Goal: Task Accomplishment & Management: Complete application form

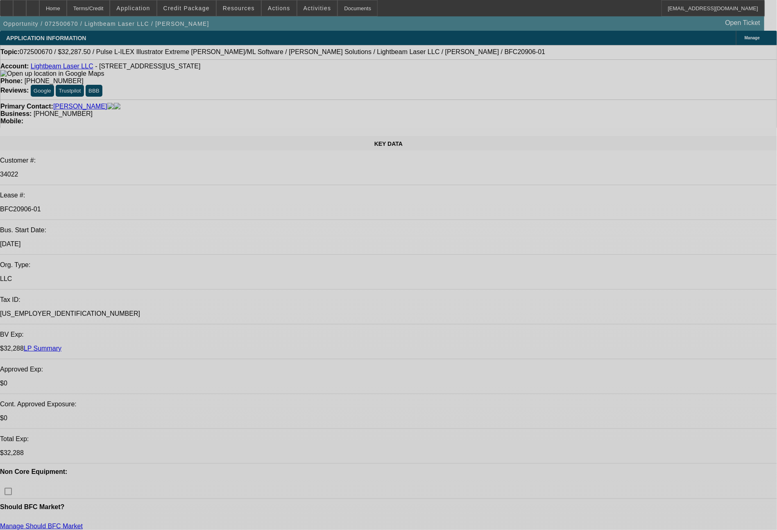
select select "0.1"
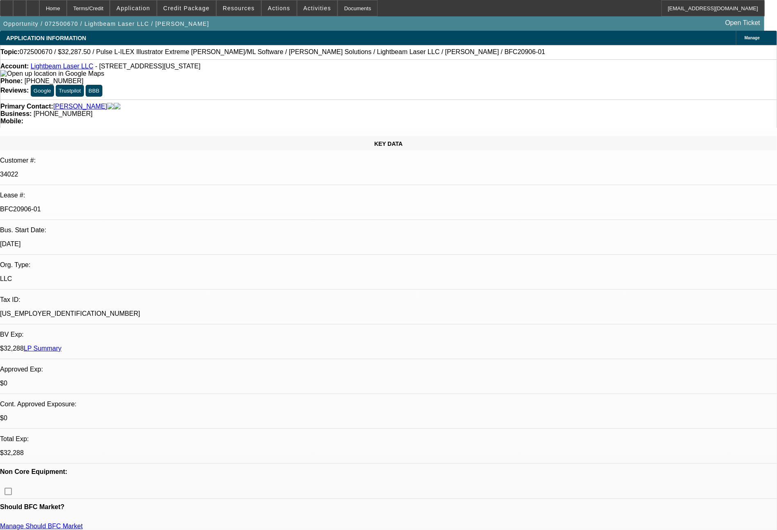
select select "2"
select select "0"
select select "6"
select select "0.1"
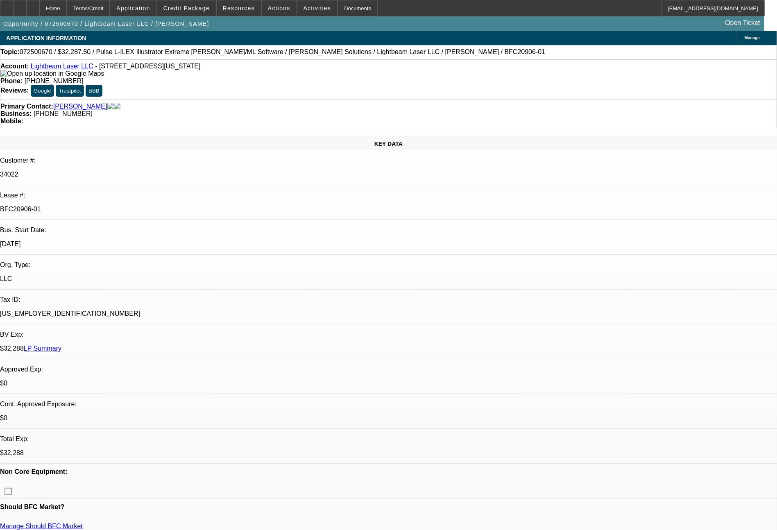
select select "2"
select select "0"
select select "6"
select select "0.1"
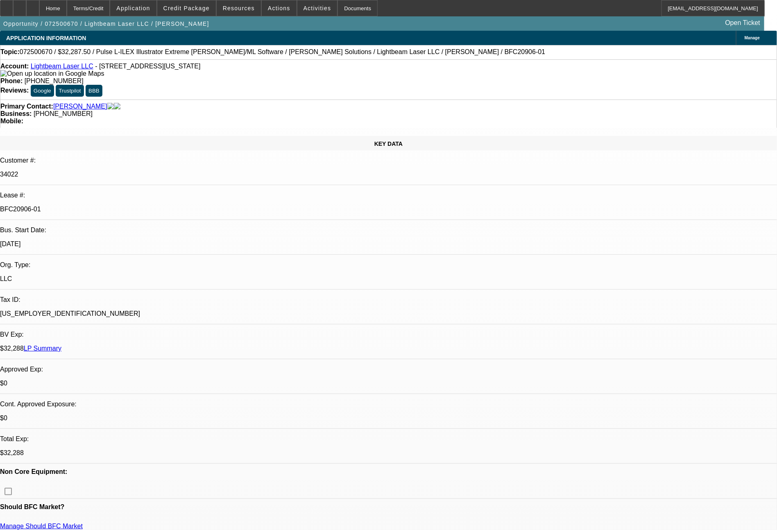
select select "2"
select select "0"
select select "6"
select select "0.1"
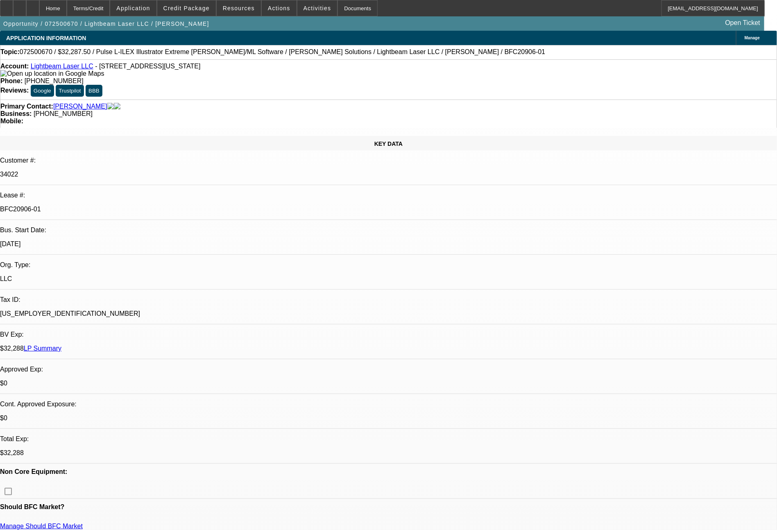
select select "2"
select select "0"
select select "6"
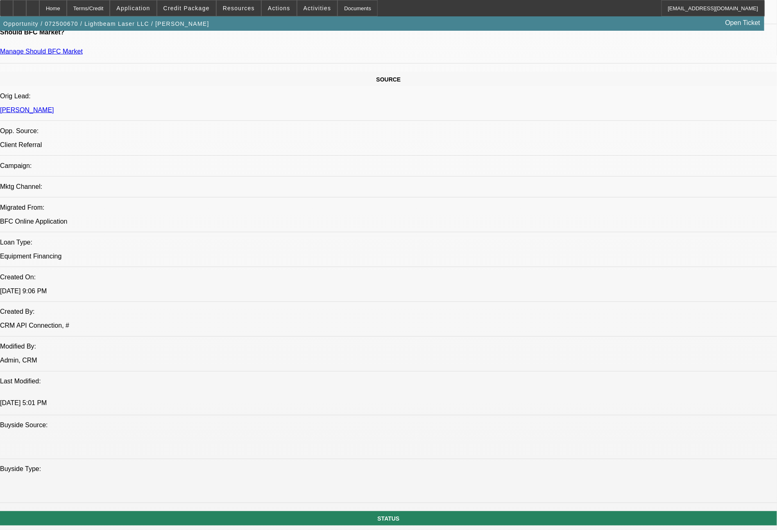
scroll to position [434, 0]
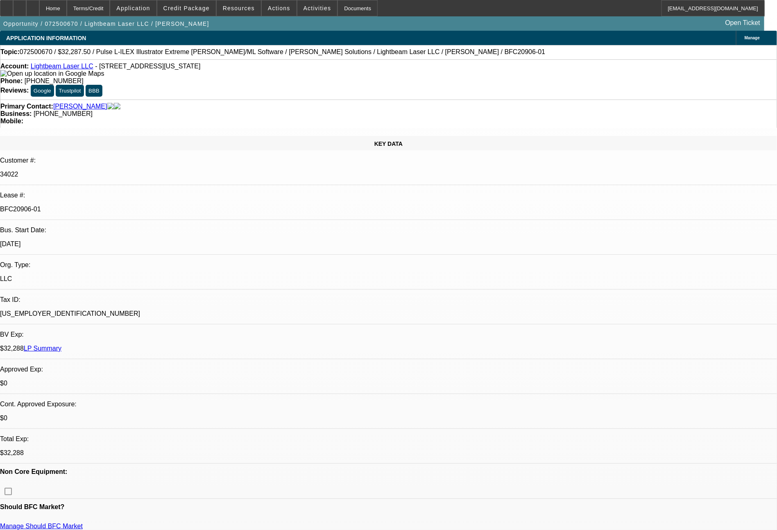
select select "0.1"
select select "2"
select select "0"
select select "0.1"
select select "2"
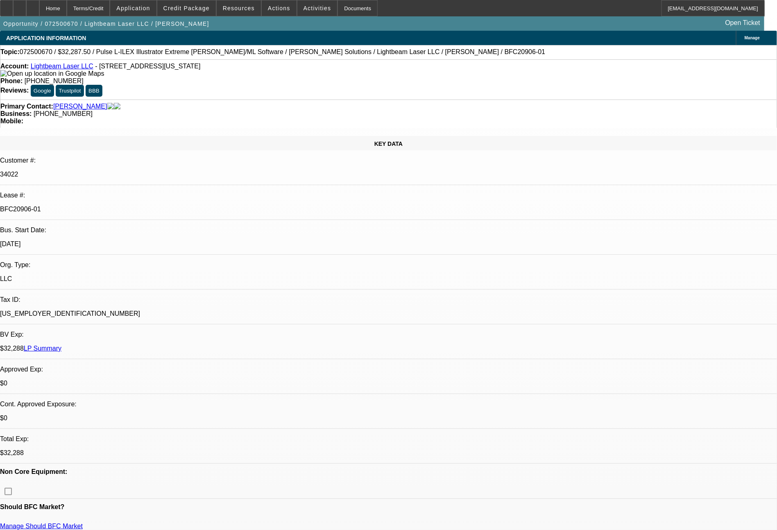
select select "0"
select select "0.1"
select select "2"
select select "0"
select select "0.1"
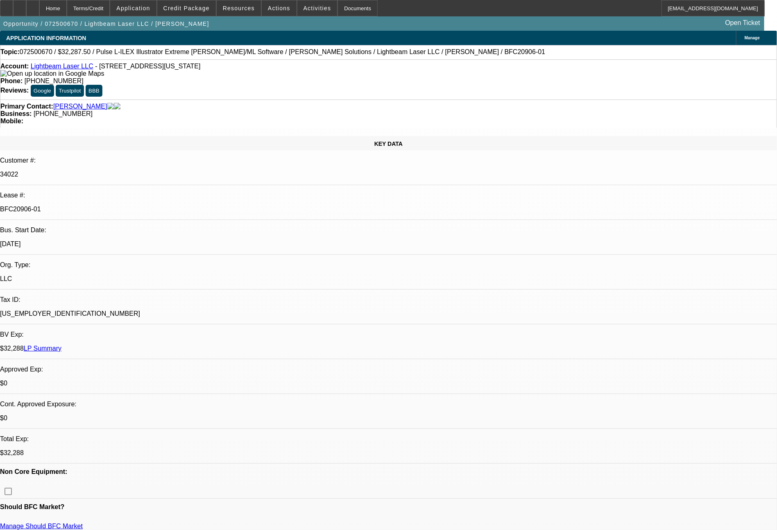
select select "2"
select select "0"
select select "1"
select select "2"
select select "6"
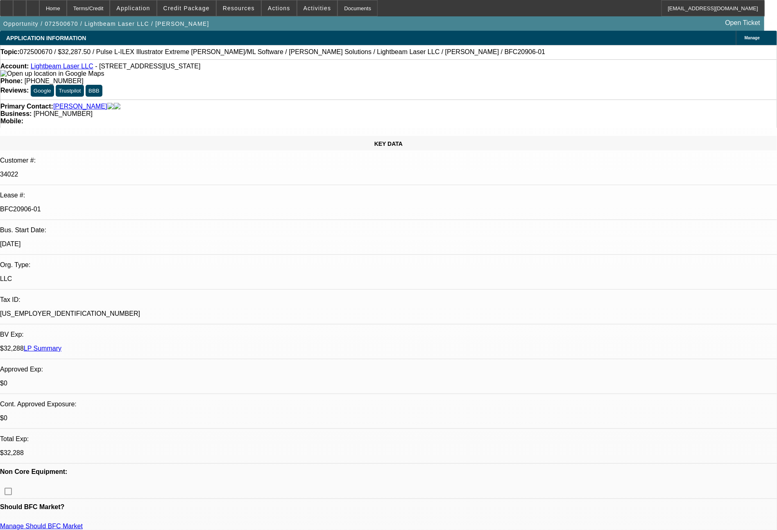
select select "1"
select select "2"
select select "6"
select select "1"
select select "2"
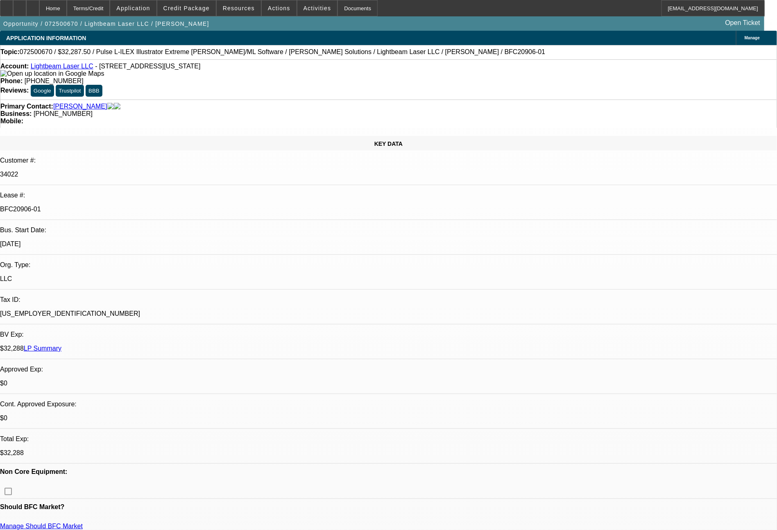
select select "6"
select select "1"
select select "2"
select select "6"
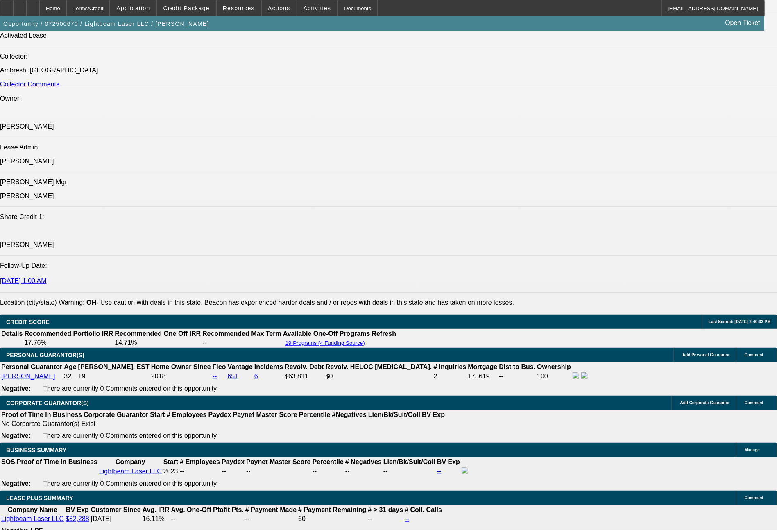
scroll to position [1040, 0]
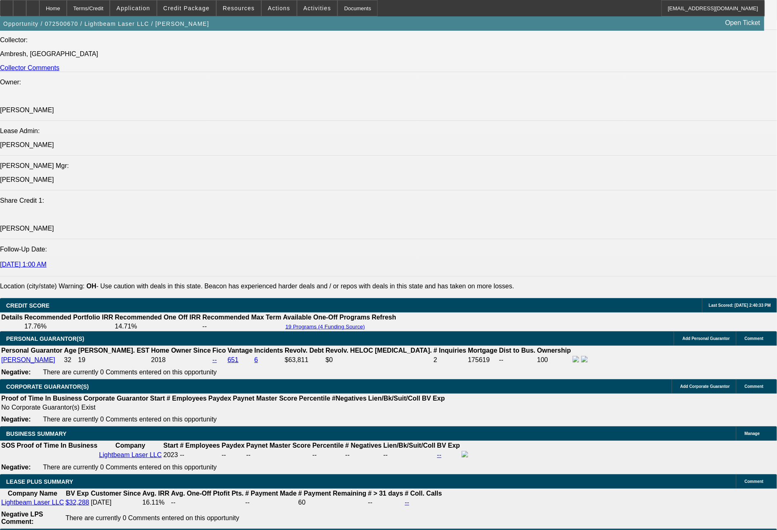
select select "0"
select select "2"
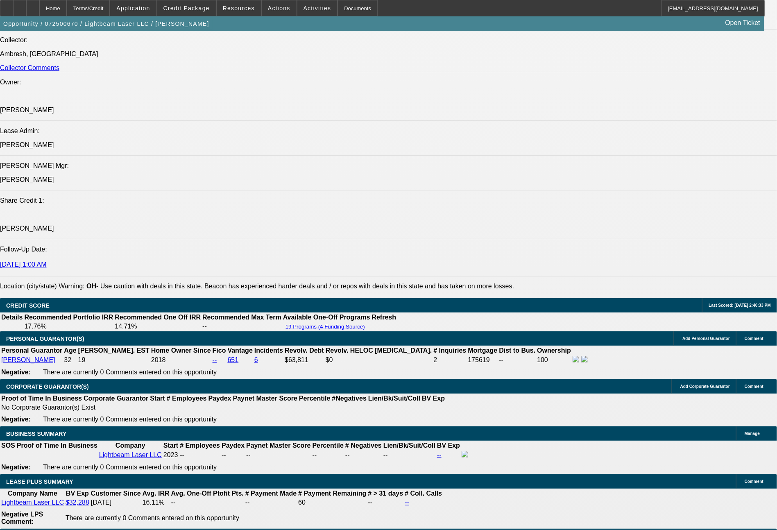
select select "0"
select select "6"
select select "0"
select select "2"
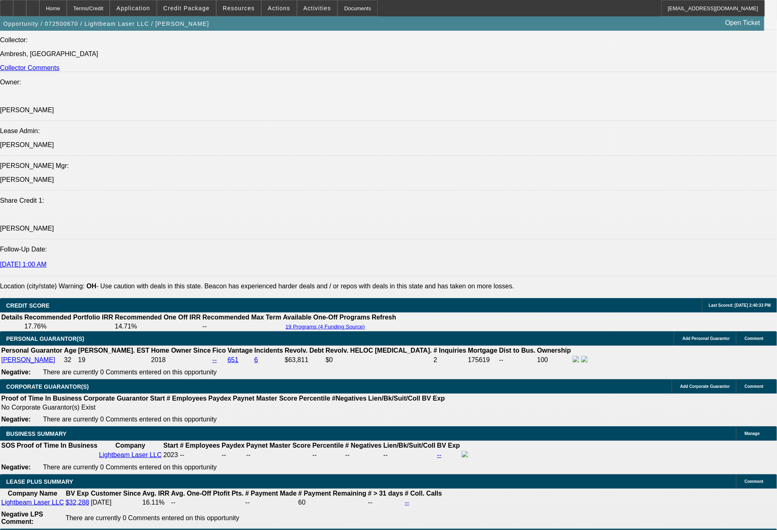
select select "2"
select select "0"
select select "6"
select select "0"
select select "2"
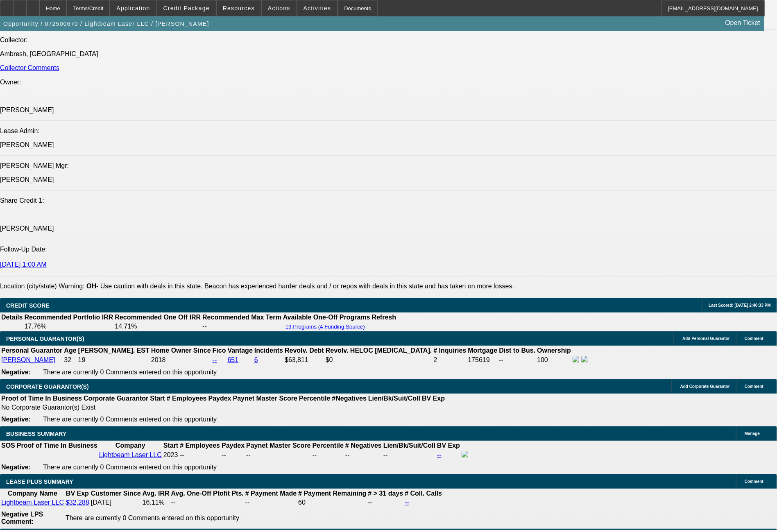
select select "2"
select select "0"
select select "6"
select select "0"
select select "2"
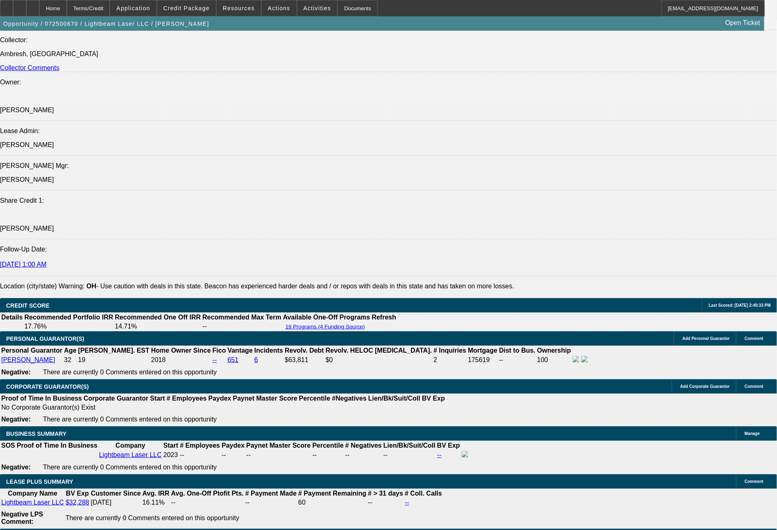
select select "2"
select select "0"
select select "6"
select select "0"
select select "2"
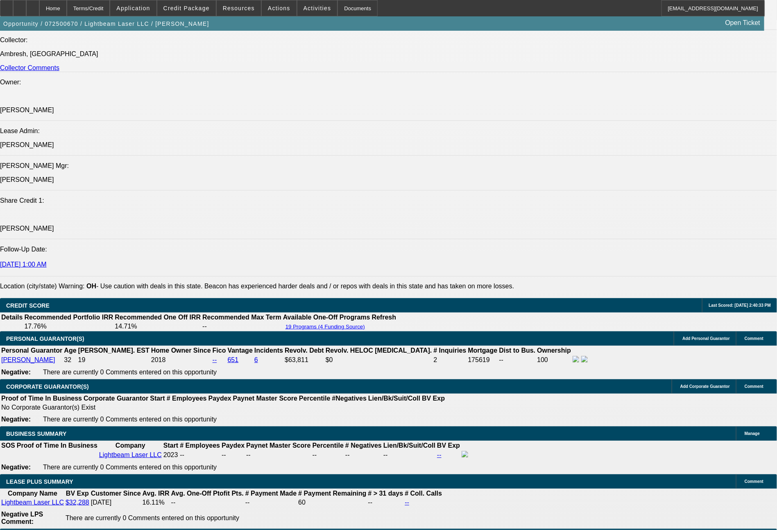
select select "2"
select select "0"
select select "6"
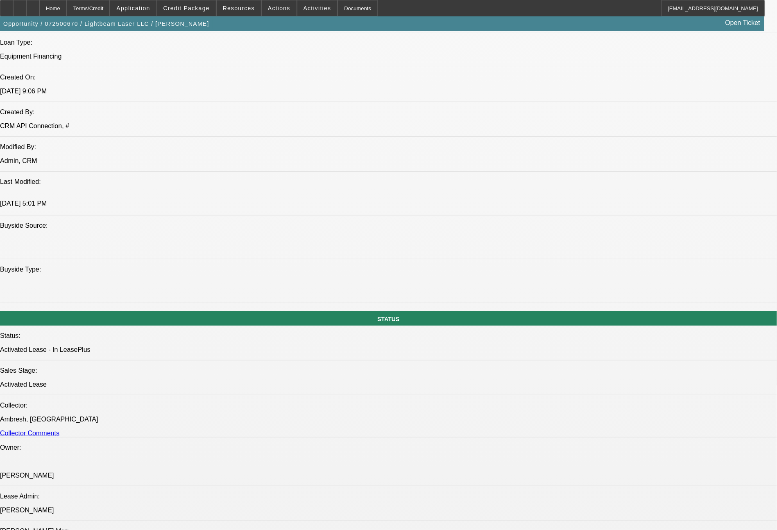
scroll to position [0, 0]
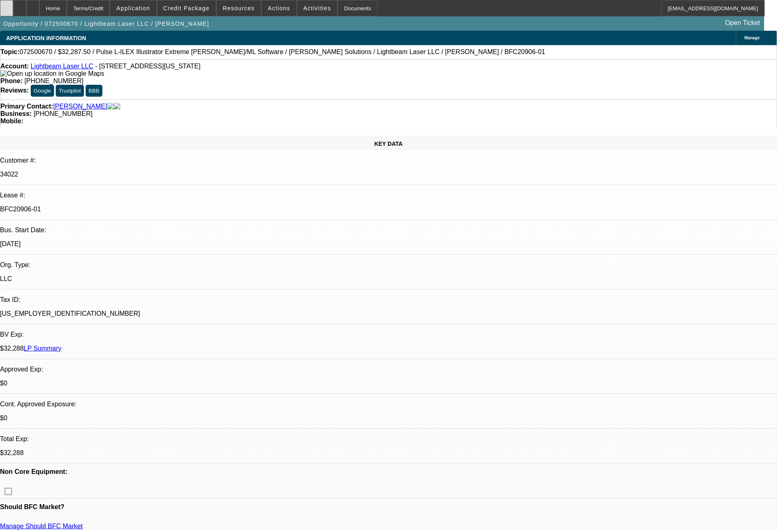
click at [7, 5] on icon at bounding box center [7, 5] width 0 height 0
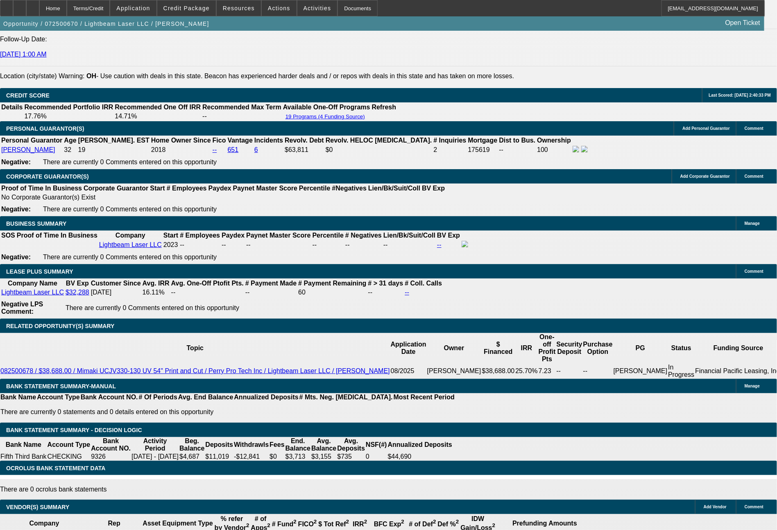
scroll to position [1260, 0]
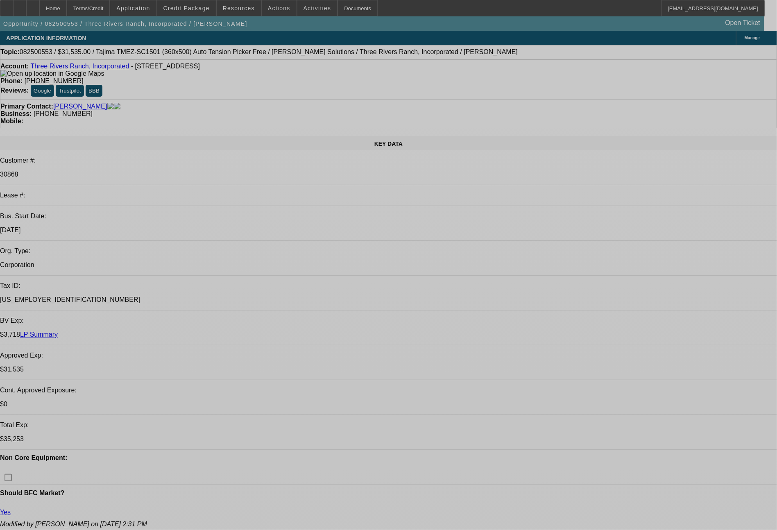
select select "0"
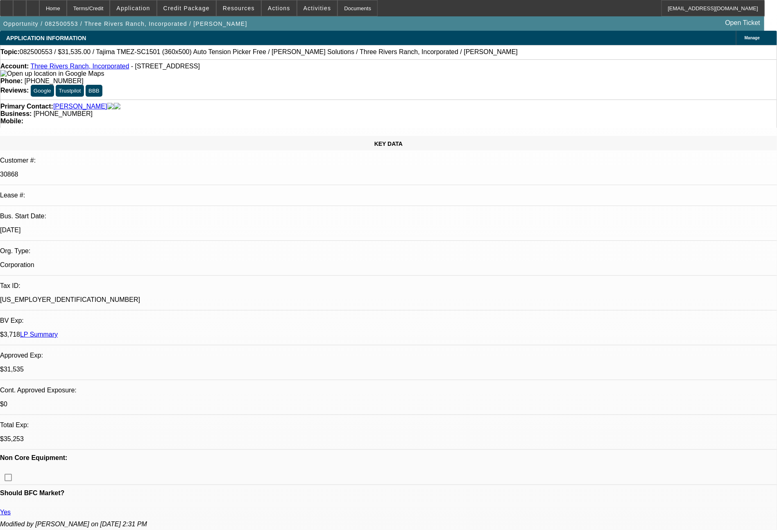
select select "2"
select select "0"
select select "6"
select select "0"
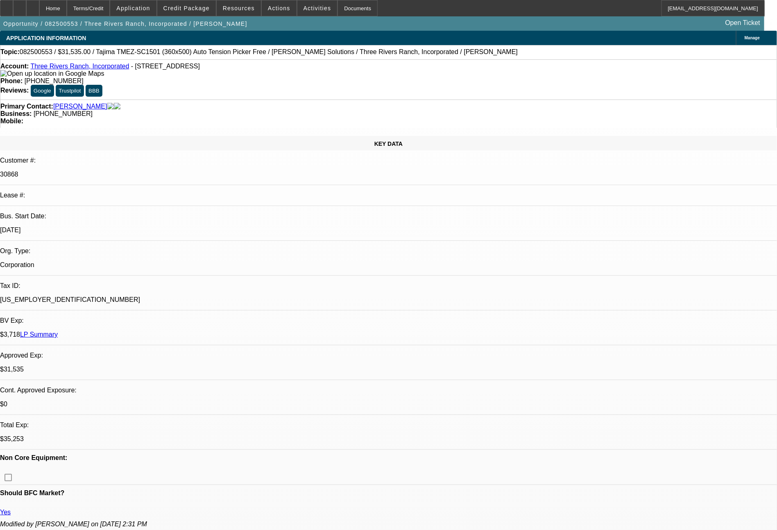
select select "2"
select select "0.1"
select select "4"
select select "0"
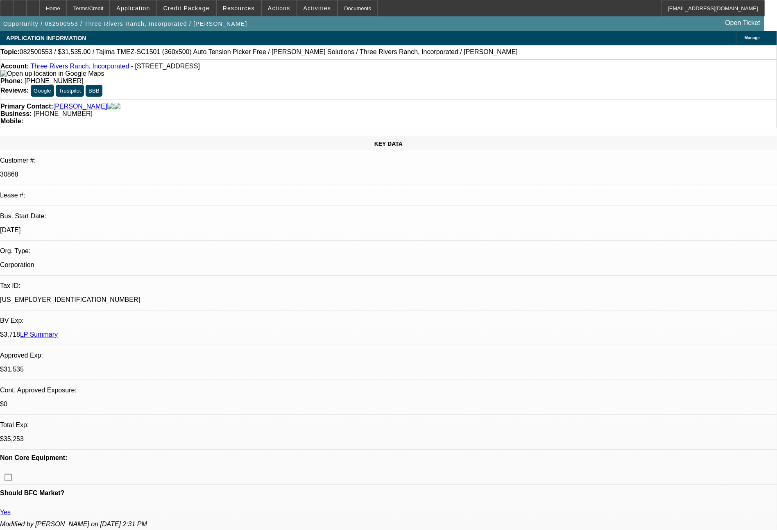
select select "2"
select select "0"
select select "6"
select select "0"
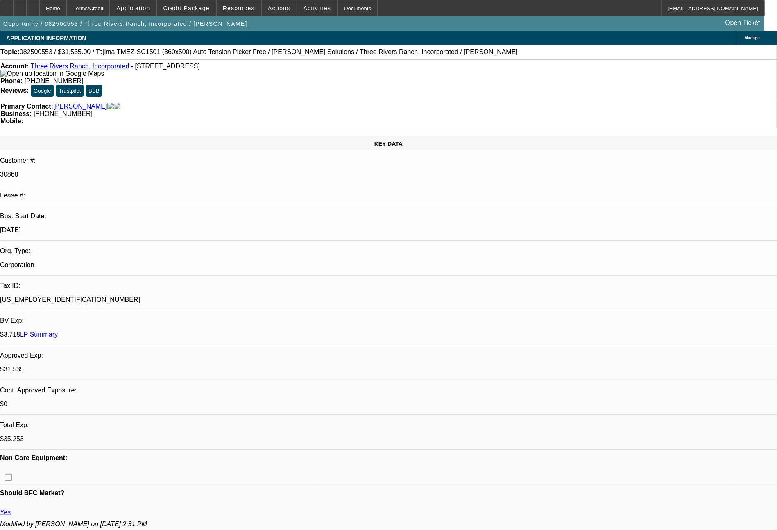
select select "2"
select select "0.1"
select select "4"
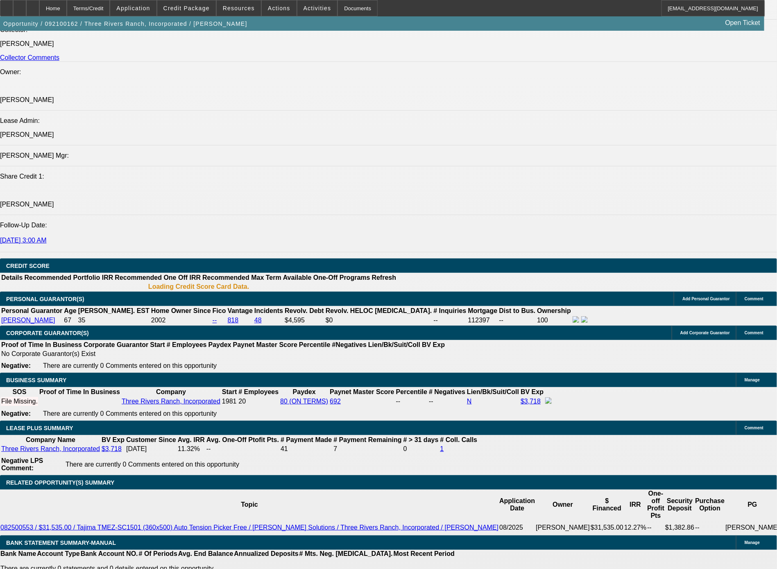
select select "0"
select select "2"
select select "0.1"
select select "4"
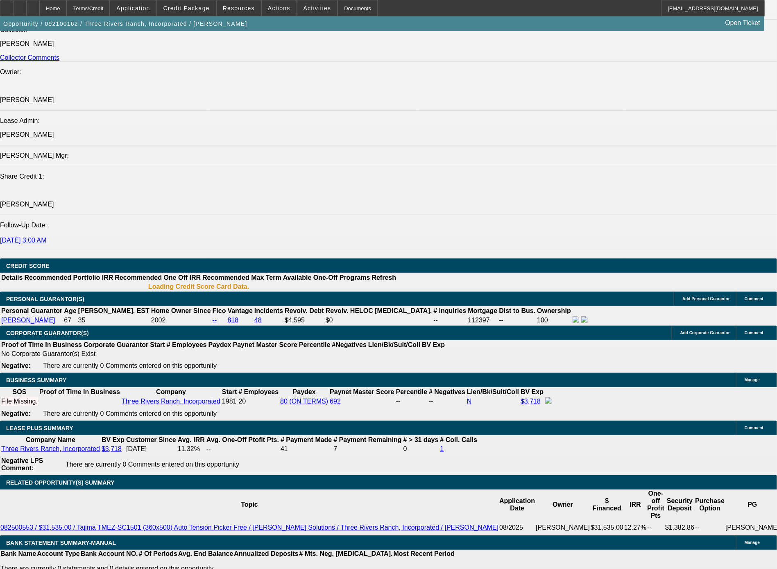
select select "0"
select select "2"
select select "0"
select select "6"
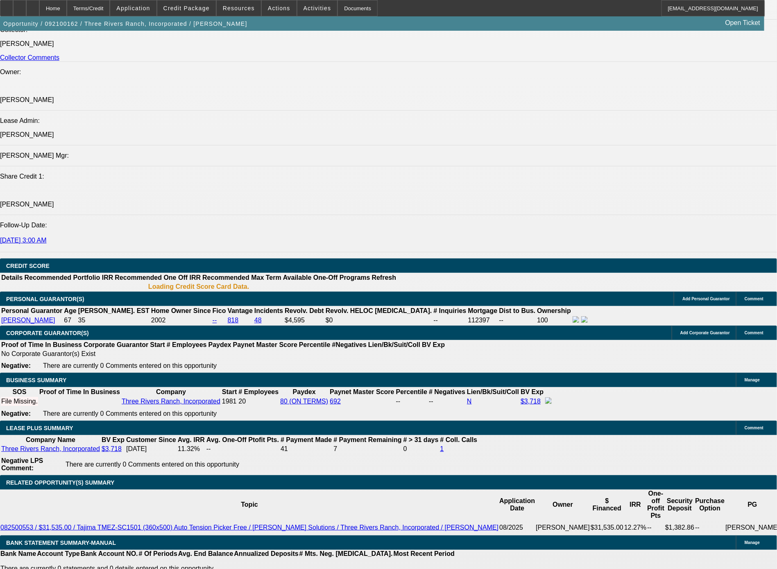
select select "0"
select select "2"
select select "0.1"
select select "4"
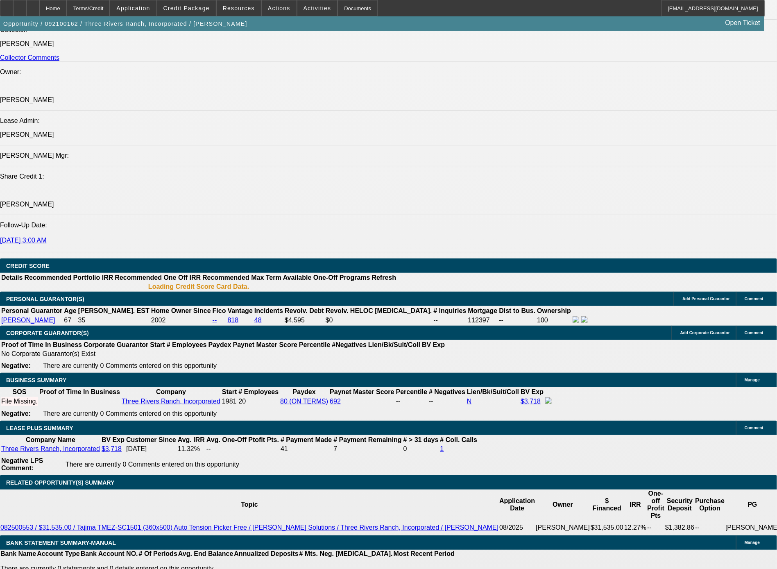
select select "0"
select select "0.1"
select select "4"
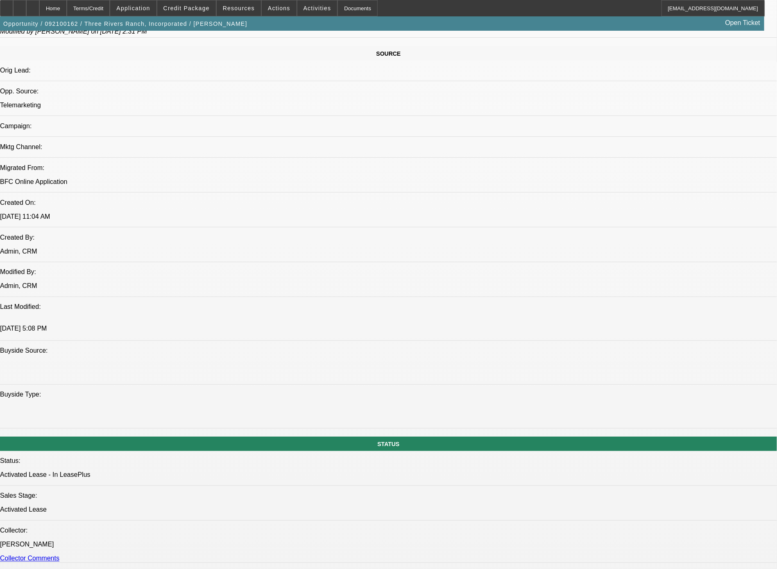
scroll to position [1005, 0]
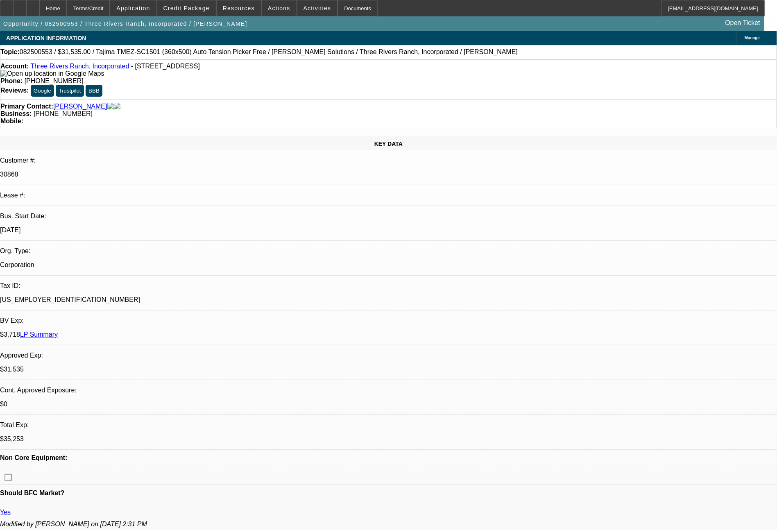
select select "0"
select select "2"
select select "0"
select select "6"
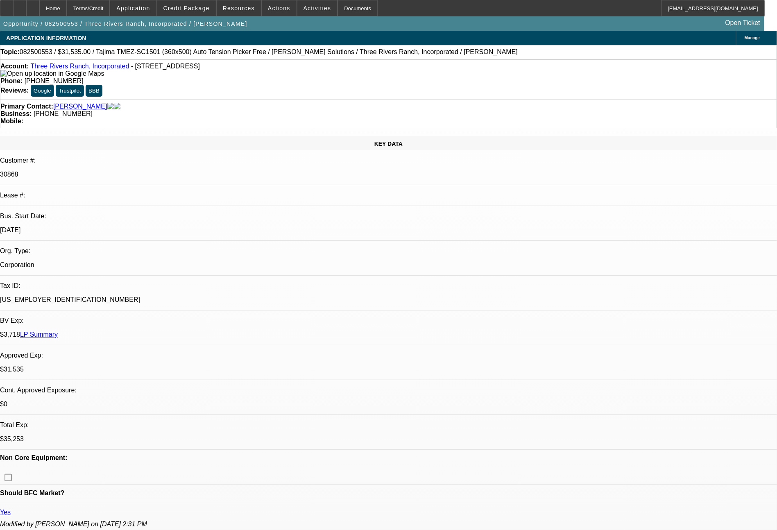
select select "0"
select select "2"
select select "0.1"
select select "4"
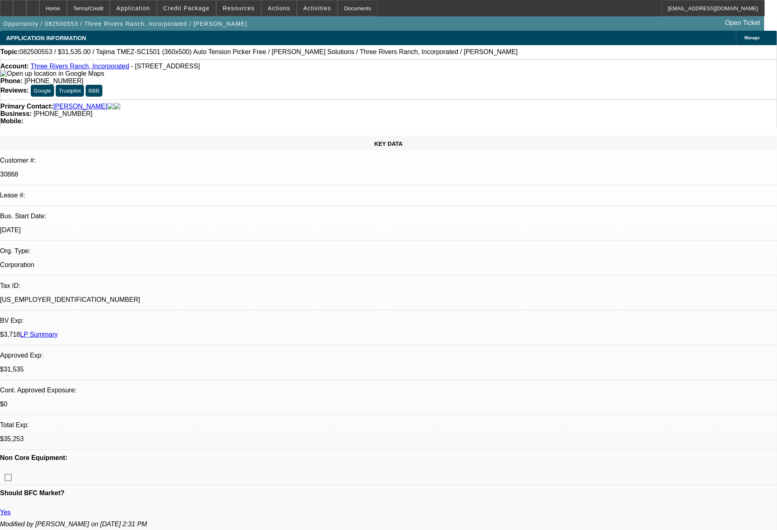
select select "0"
select select "2"
select select "0"
select select "6"
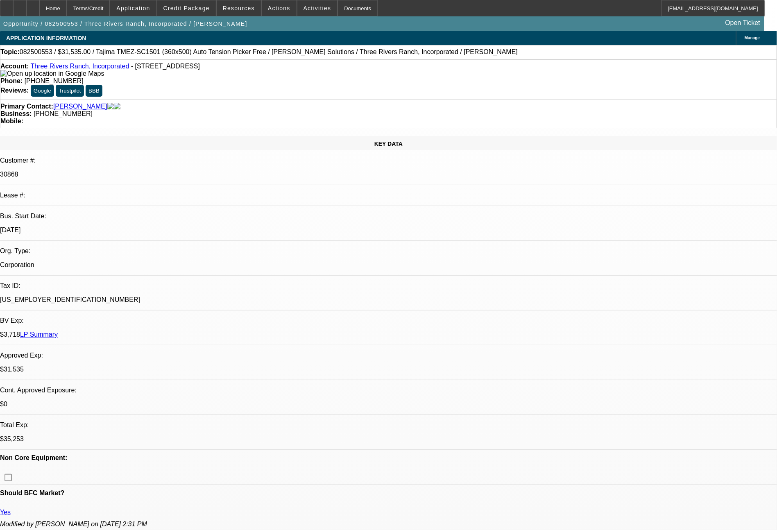
select select "0"
select select "2"
select select "0.1"
select select "4"
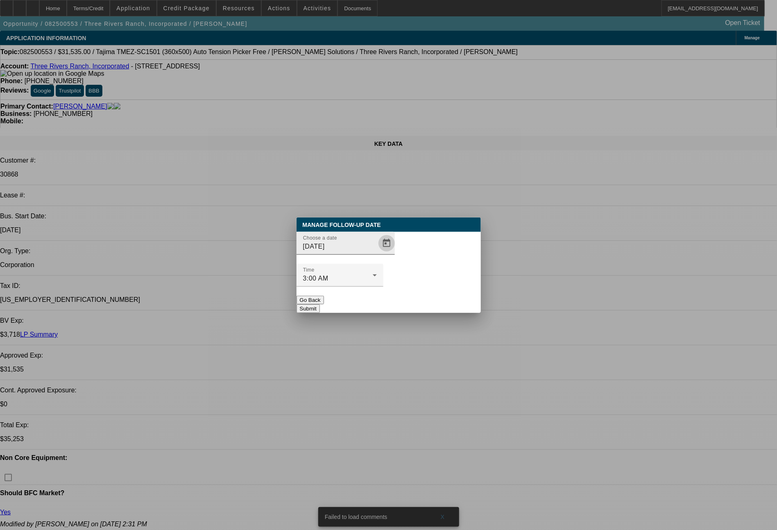
click at [377, 253] on span "Open calendar" at bounding box center [387, 244] width 20 height 20
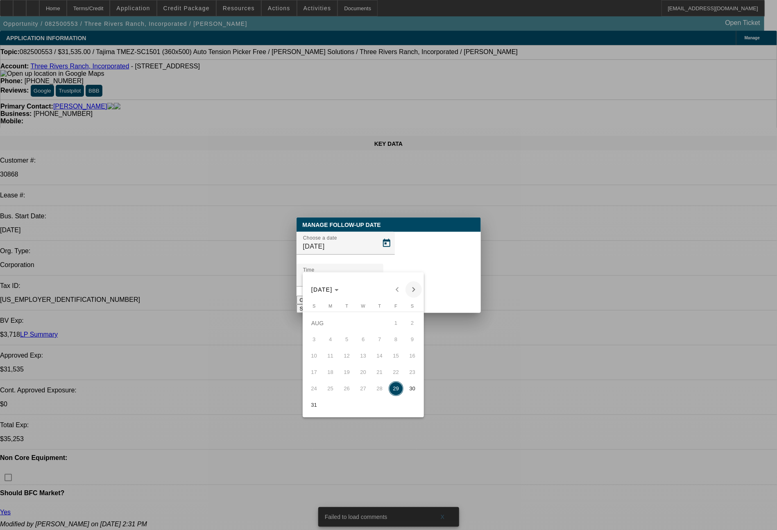
click at [413, 290] on span "Next month" at bounding box center [414, 289] width 16 height 16
click at [362, 344] on span "3" at bounding box center [363, 339] width 15 height 15
type input "9/3/2025"
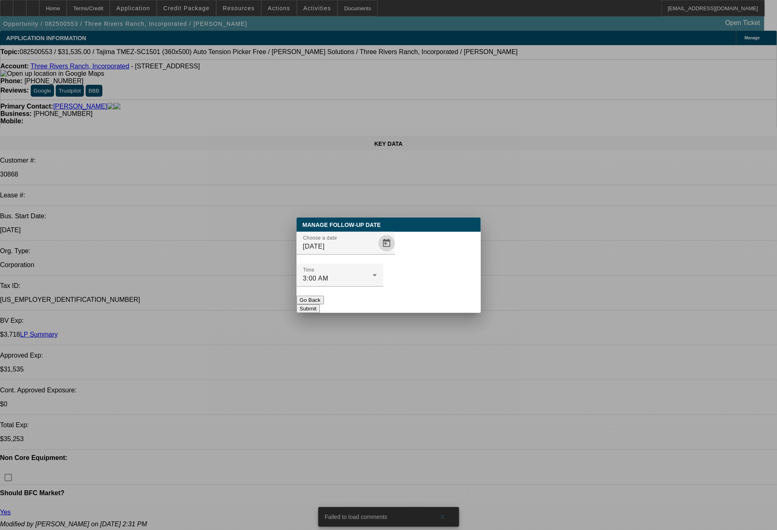
click at [320, 304] on button "Submit" at bounding box center [308, 308] width 23 height 9
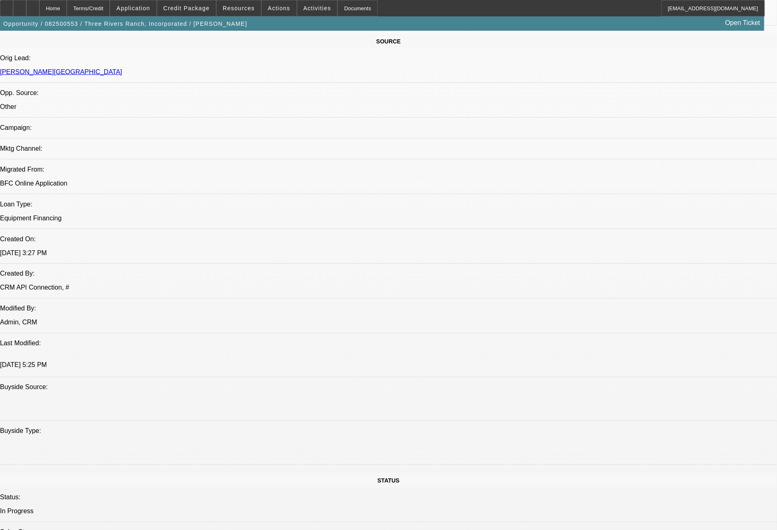
scroll to position [516, 0]
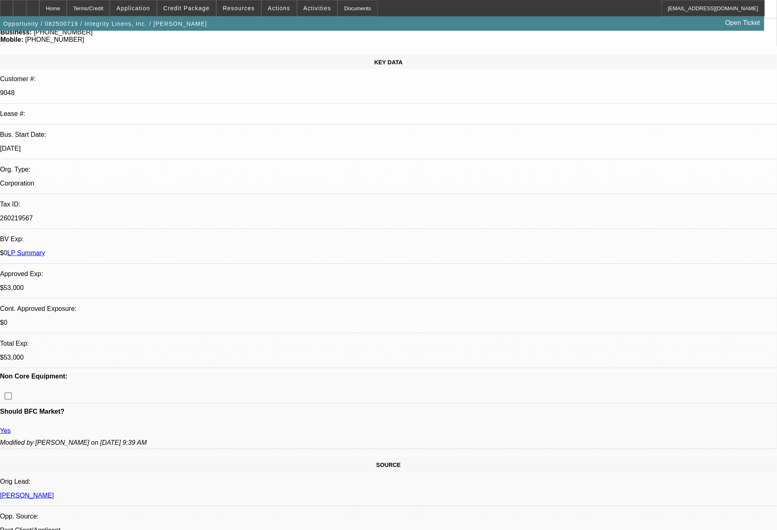
select select "0"
select select "2"
select select "0"
select select "2"
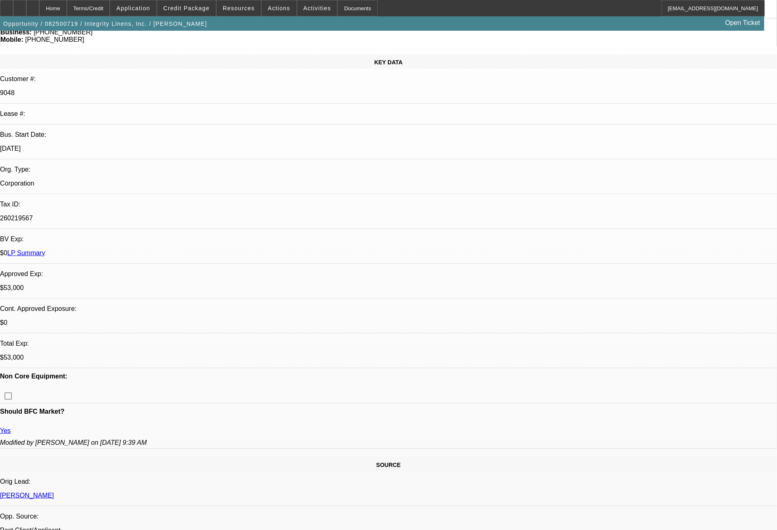
select select "0"
select select "2"
select select "0"
select select "2"
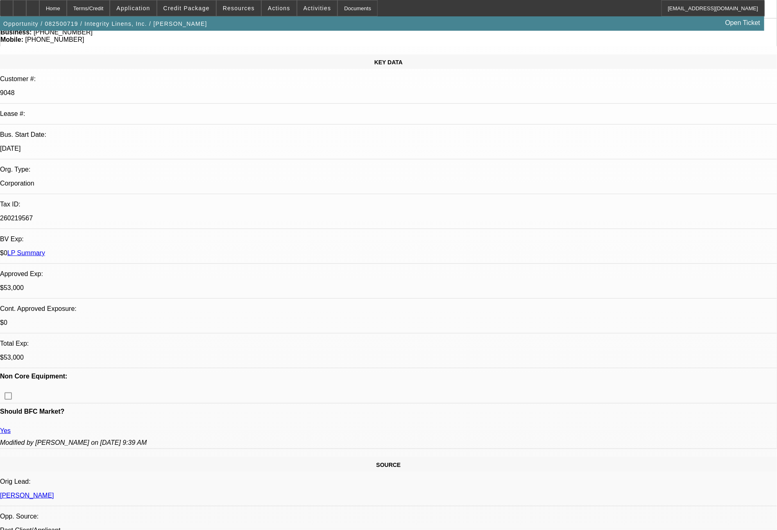
select select "0"
select select "2"
select select "0"
select select "2"
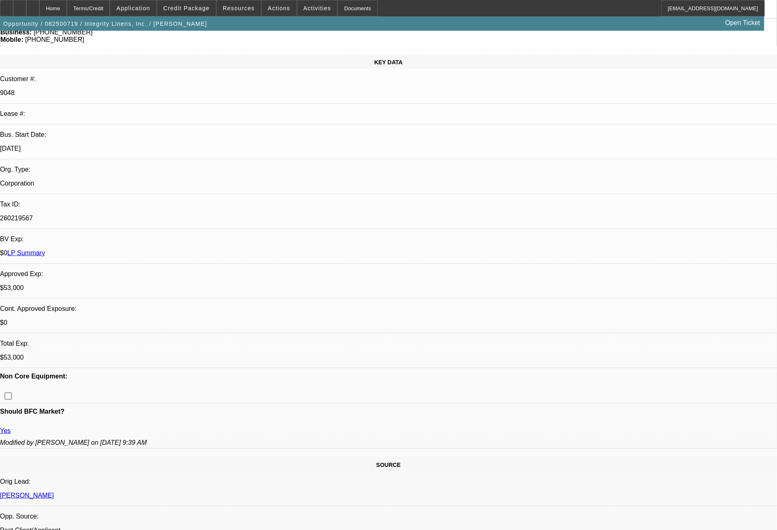
select select "0"
select select "2"
select select "0"
select select "2"
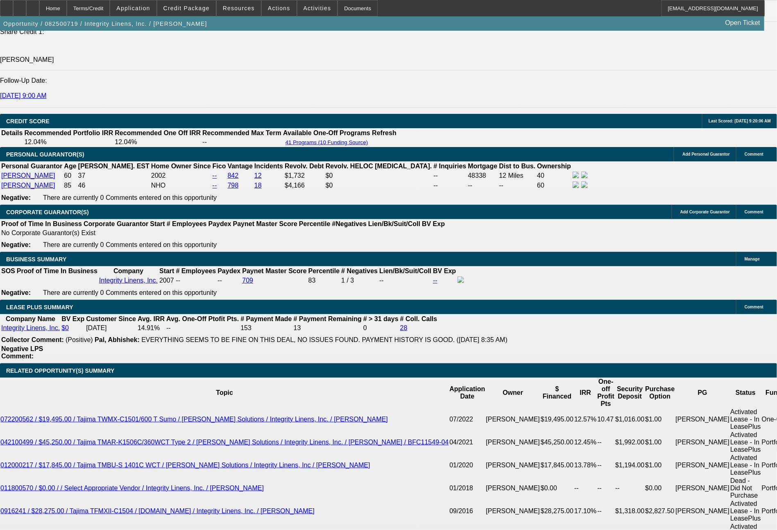
scroll to position [1163, 0]
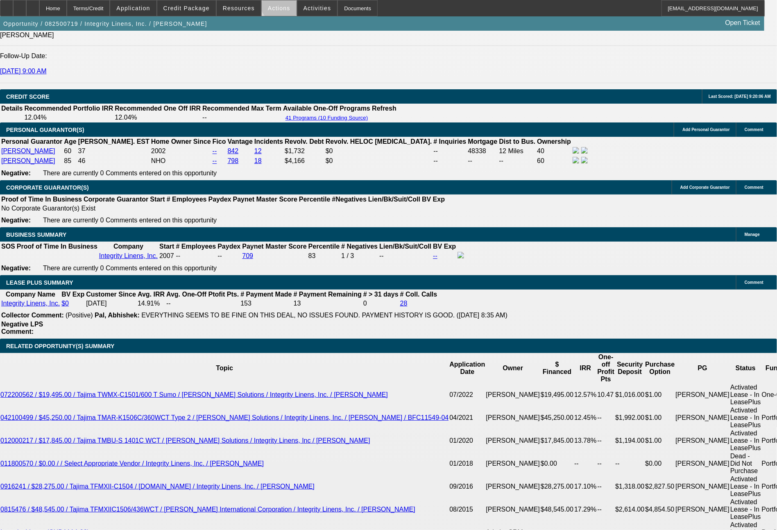
click at [282, 4] on span at bounding box center [279, 8] width 35 height 20
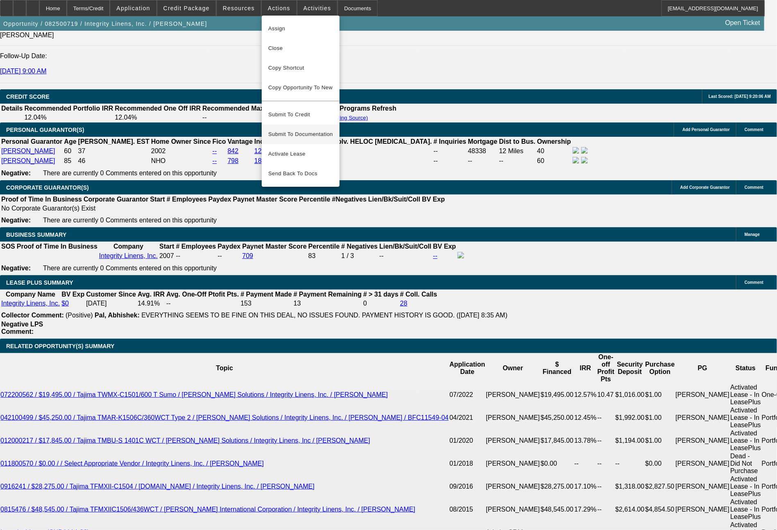
click at [305, 129] on span "Submit To Documentation" at bounding box center [300, 134] width 65 height 10
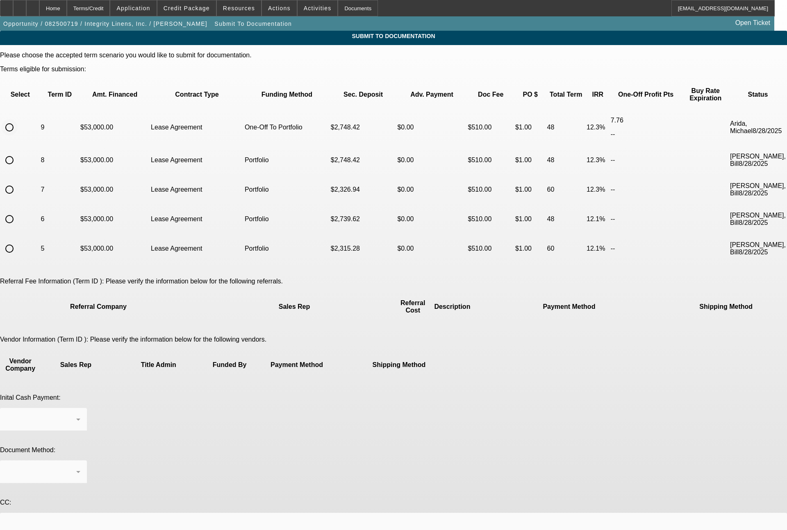
click at [18, 119] on input "radio" at bounding box center [9, 127] width 16 height 16
radio input "true"
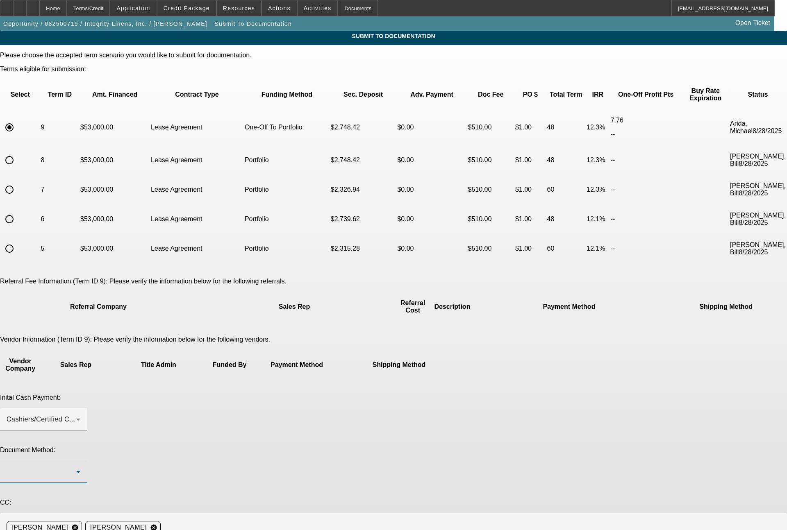
click at [76, 467] on div at bounding box center [42, 472] width 70 height 10
click at [302, 391] on span "DocuSign (Electronic)" at bounding box center [285, 387] width 68 height 10
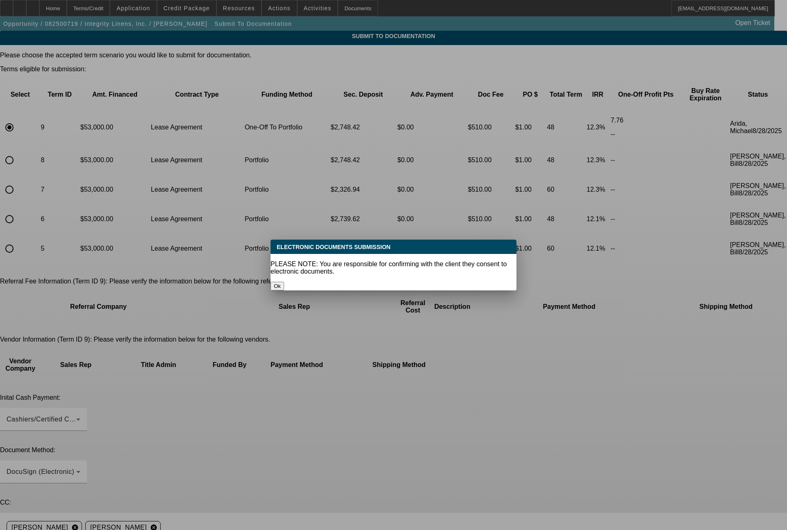
click at [284, 282] on button "Ok" at bounding box center [277, 286] width 14 height 9
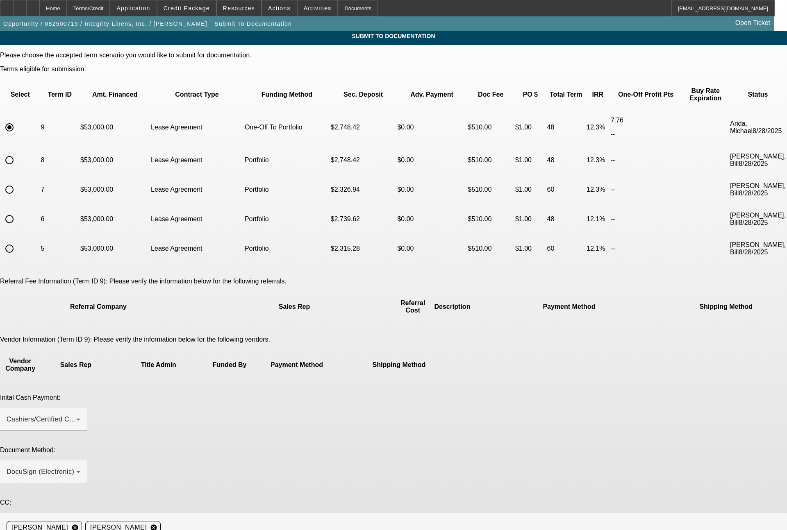
type textarea "r"
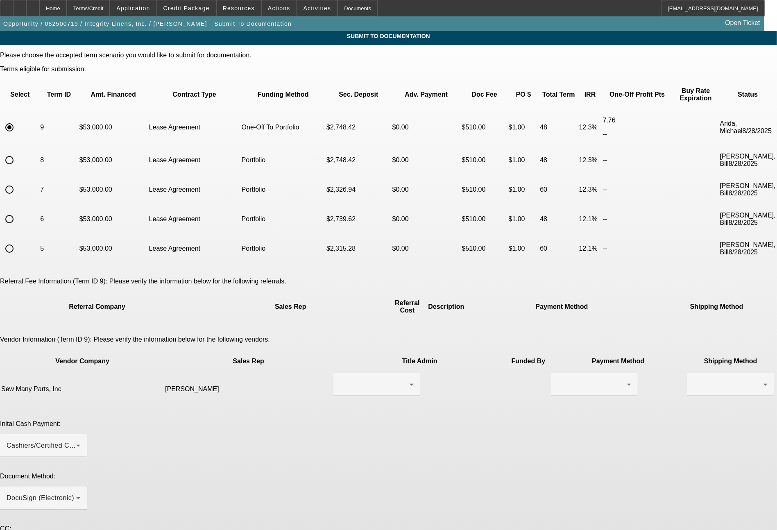
scroll to position [9, 0]
type textarea "5x past customer, have added a second owner/PG since the last deal ([PERSON_NAM…"
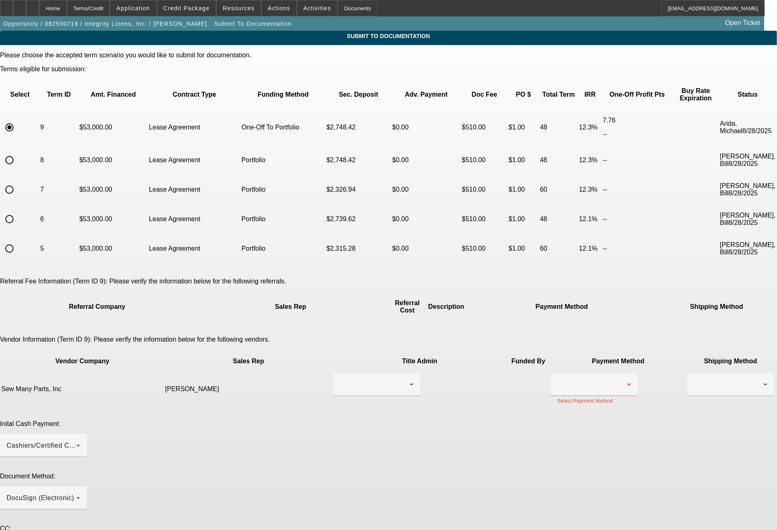
click at [558, 380] on div at bounding box center [593, 385] width 70 height 10
click at [452, 384] on mat-option "ACH" at bounding box center [473, 389] width 87 height 20
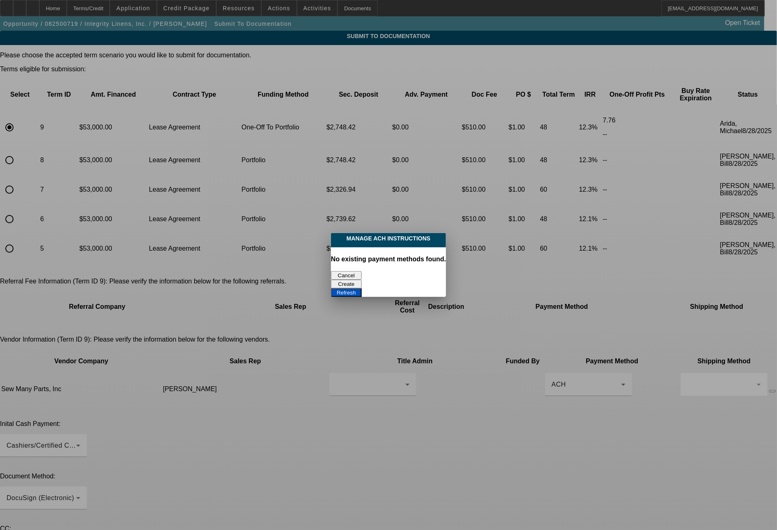
click at [343, 275] on button "Cancel" at bounding box center [346, 275] width 31 height 9
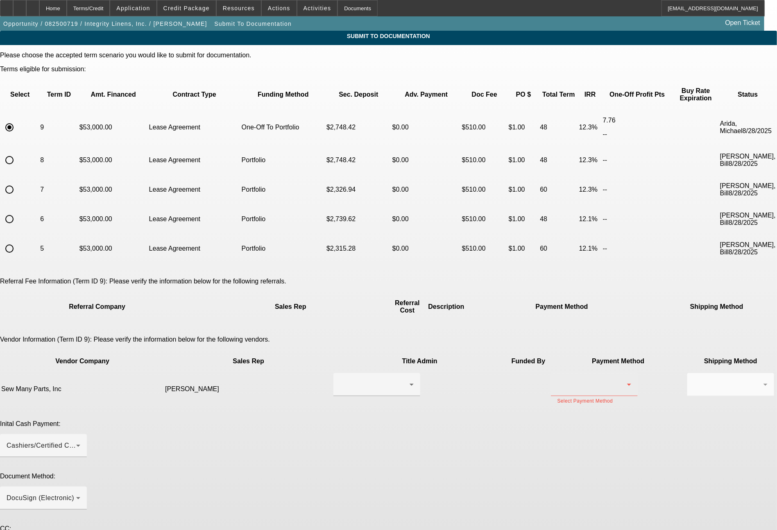
click at [558, 373] on div at bounding box center [595, 384] width 74 height 23
click at [455, 371] on span "Wire Transfer" at bounding box center [457, 369] width 42 height 10
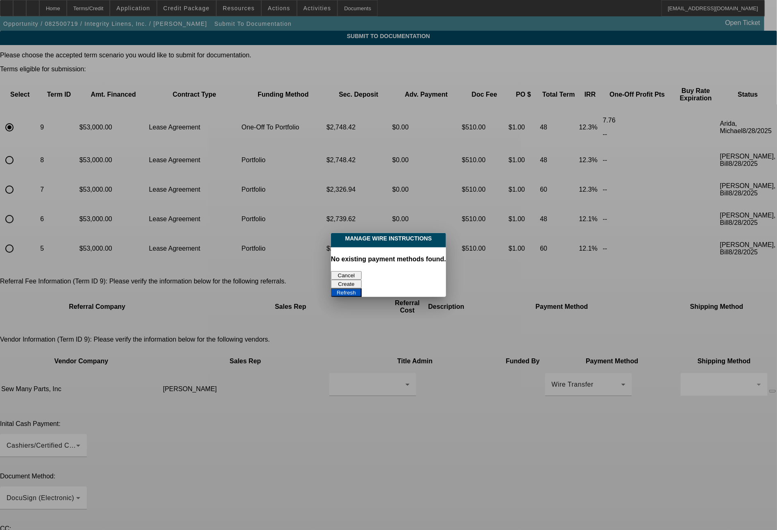
click at [351, 274] on button "Cancel" at bounding box center [346, 275] width 31 height 9
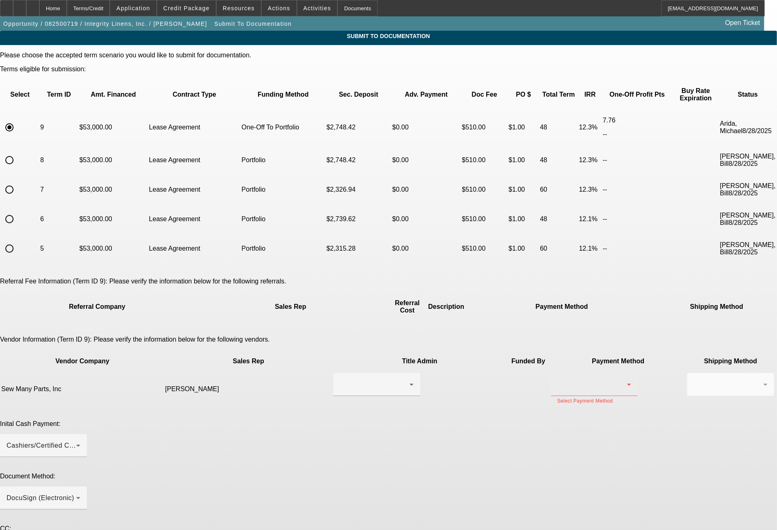
click at [558, 380] on div at bounding box center [593, 385] width 70 height 10
click at [436, 347] on span "Check" at bounding box center [446, 349] width 20 height 10
click at [694, 373] on div at bounding box center [731, 384] width 74 height 23
click at [541, 366] on span "Fed Ex" at bounding box center [539, 369] width 22 height 10
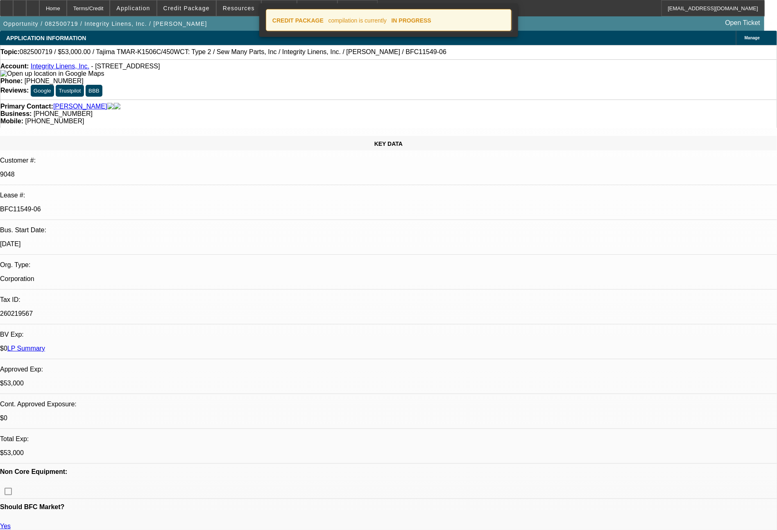
select select "0"
select select "2"
select select "0"
select select "2"
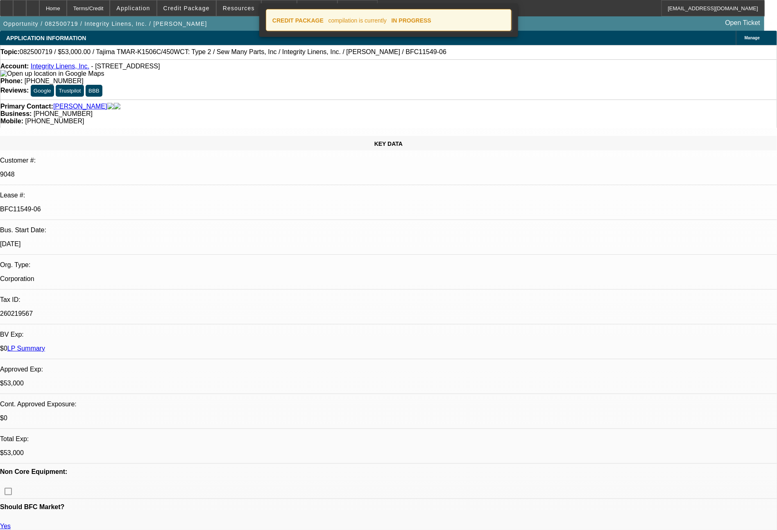
select select "0"
select select "2"
select select "0"
select select "2"
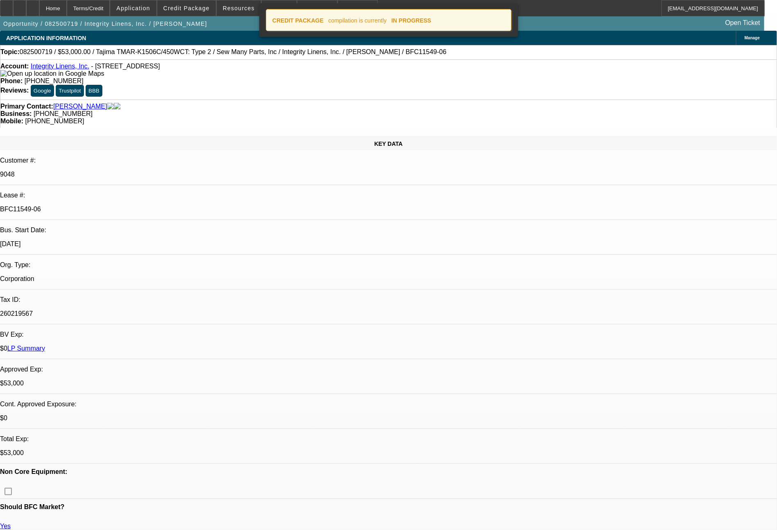
select select "0"
select select "2"
select select "0"
select select "2"
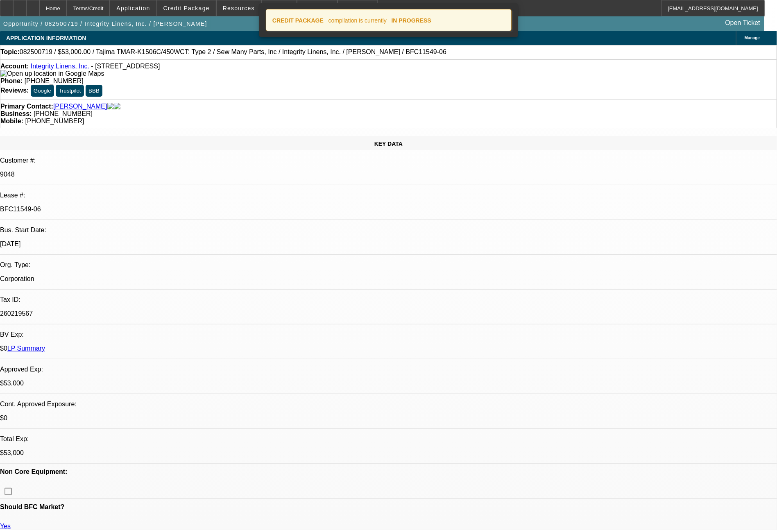
select select "0"
select select "2"
select select "0"
select select "2"
